Goal: Navigation & Orientation: Find specific page/section

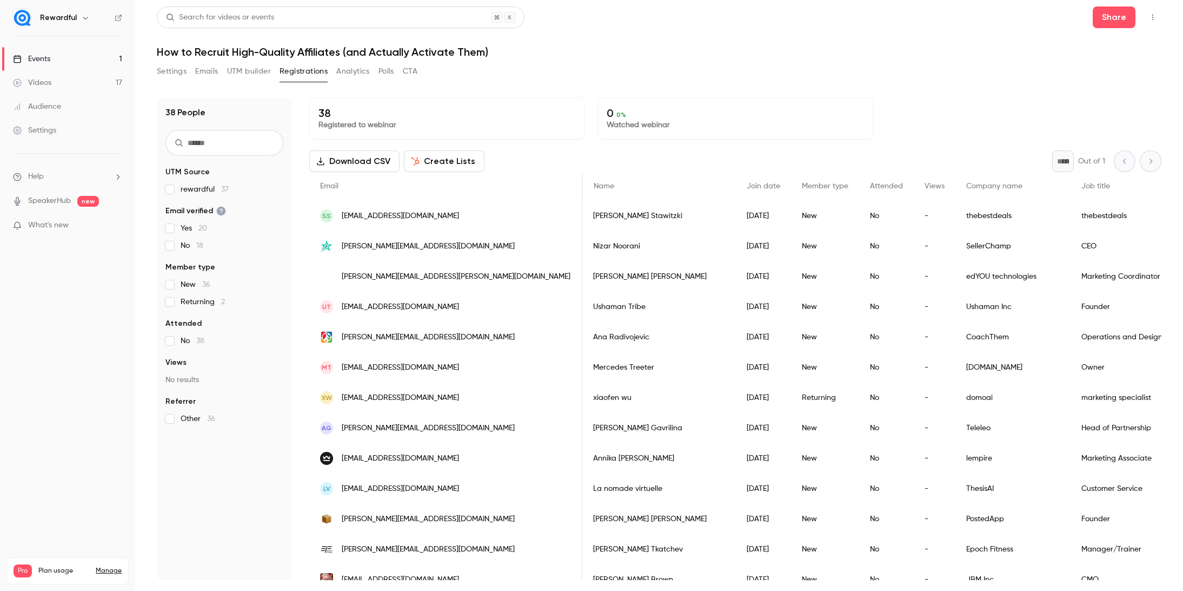
click at [88, 48] on link "Events 1" at bounding box center [67, 59] width 135 height 24
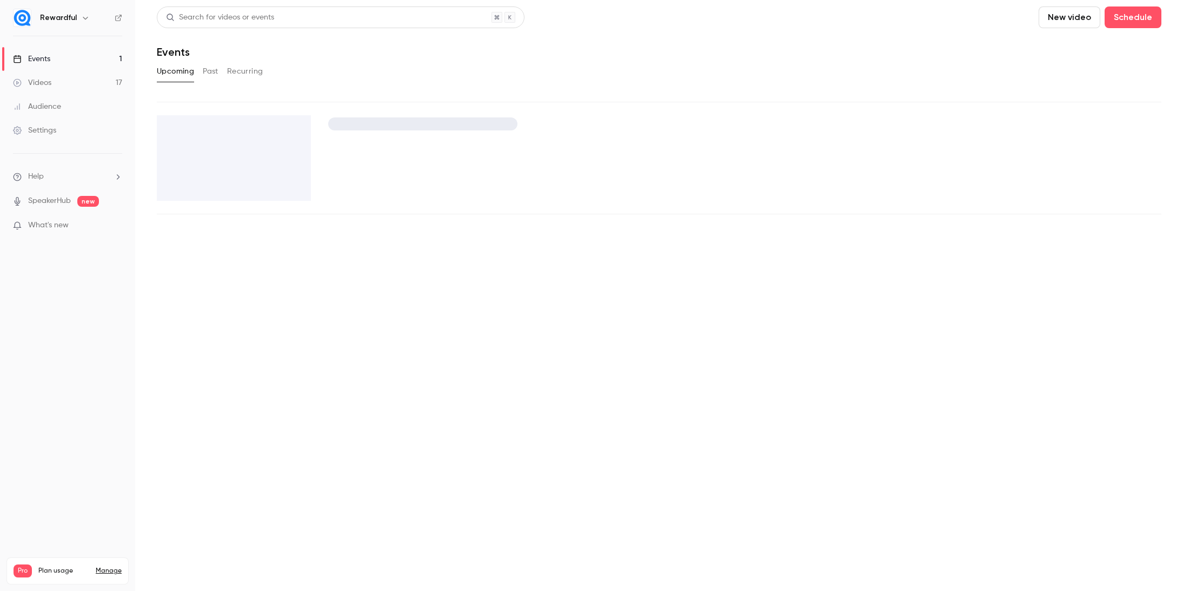
click at [82, 54] on link "Events 1" at bounding box center [67, 59] width 135 height 24
